Goal: Task Accomplishment & Management: Use online tool/utility

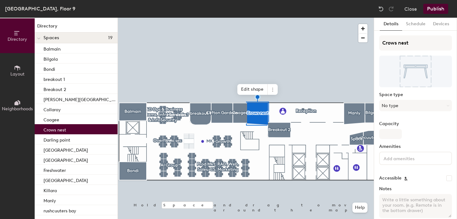
click at [274, 18] on div at bounding box center [246, 18] width 256 height 0
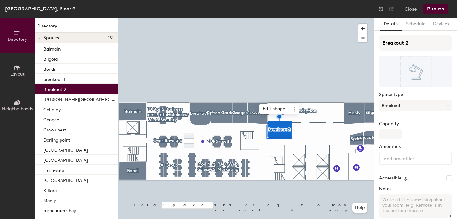
click at [197, 18] on div at bounding box center [246, 18] width 256 height 0
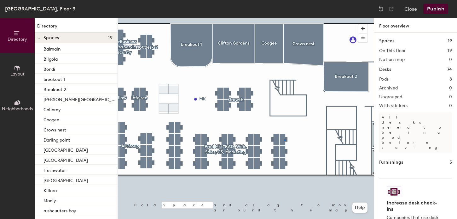
click at [285, 18] on div at bounding box center [246, 18] width 256 height 0
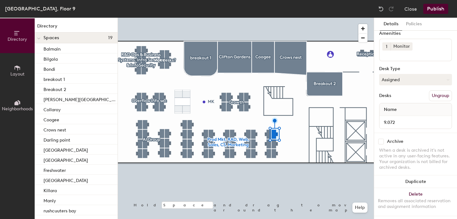
scroll to position [25, 0]
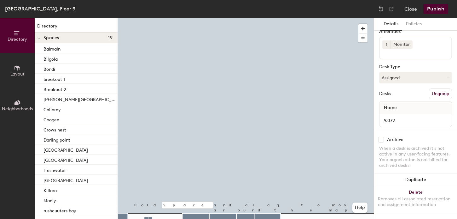
click at [433, 9] on button "Publish" at bounding box center [436, 9] width 25 height 10
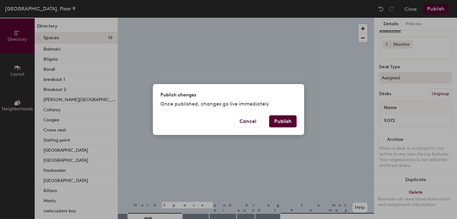
click at [280, 115] on button "Publish" at bounding box center [282, 121] width 27 height 12
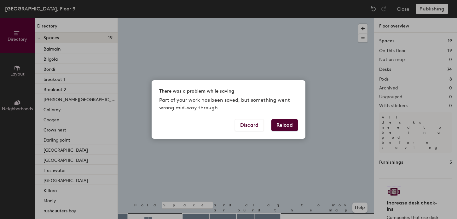
click at [289, 122] on button "Reload" at bounding box center [285, 125] width 26 height 12
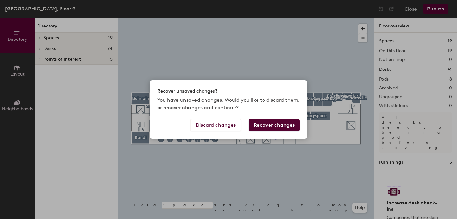
click at [276, 126] on button "Recover changes" at bounding box center [274, 125] width 51 height 12
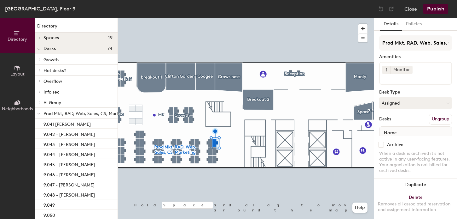
click at [215, 18] on div at bounding box center [246, 18] width 256 height 0
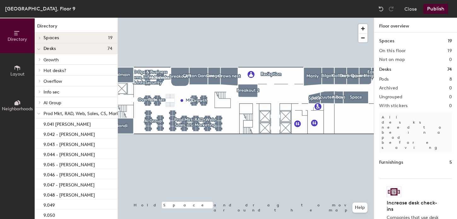
click at [33, 9] on div "[GEOGRAPHIC_DATA], Floor 9" at bounding box center [40, 9] width 70 height 8
click at [434, 7] on button "Publish" at bounding box center [436, 9] width 25 height 10
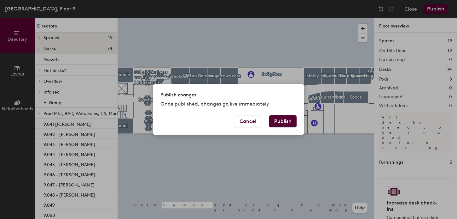
click at [282, 124] on button "Publish" at bounding box center [282, 121] width 27 height 12
